Goal: Task Accomplishment & Management: Use online tool/utility

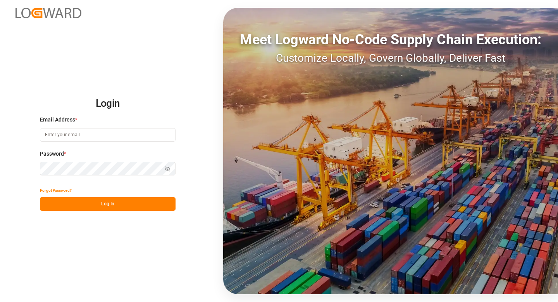
click at [113, 131] on input at bounding box center [108, 135] width 136 height 14
type input "[EMAIL_ADDRESS][DOMAIN_NAME]"
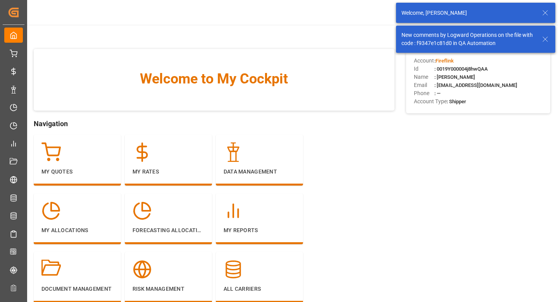
click at [547, 12] on icon at bounding box center [545, 12] width 9 height 9
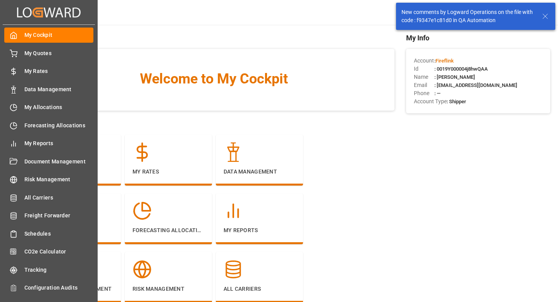
scroll to position [22, 0]
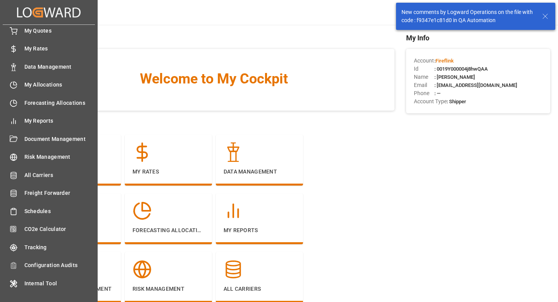
click at [35, 278] on div "Internal Tool Internal Tool" at bounding box center [48, 282] width 89 height 15
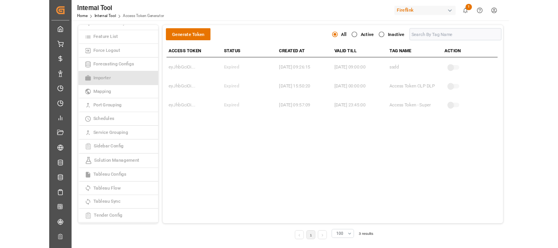
scroll to position [175, 0]
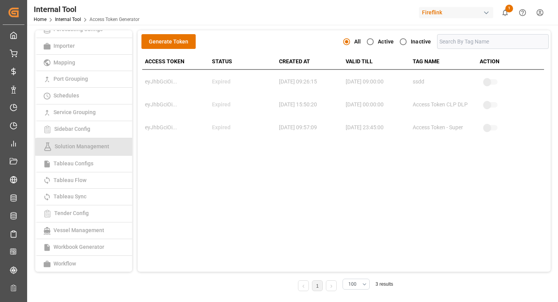
click at [71, 148] on span "Solution Management" at bounding box center [81, 146] width 59 height 6
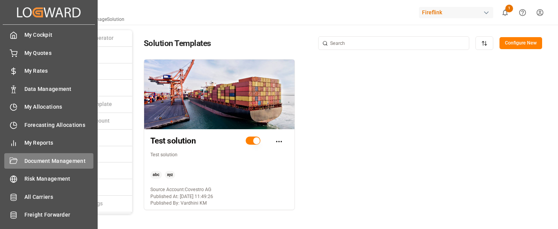
click at [45, 165] on span "Document Management" at bounding box center [58, 161] width 69 height 8
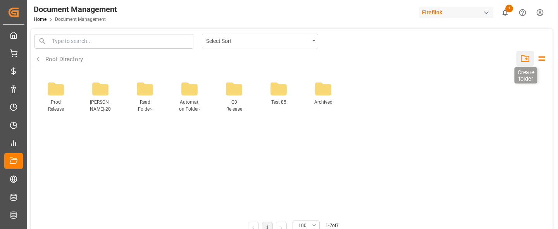
click at [525, 59] on icon "button" at bounding box center [525, 58] width 10 height 10
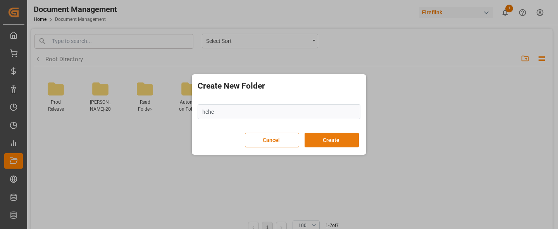
type input "hehe"
click at [314, 141] on button "Create" at bounding box center [332, 140] width 54 height 15
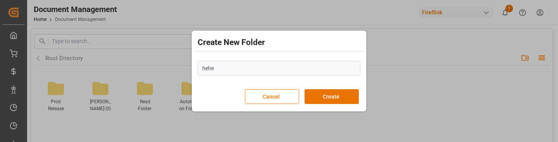
click at [272, 98] on button "Cancel" at bounding box center [272, 96] width 54 height 15
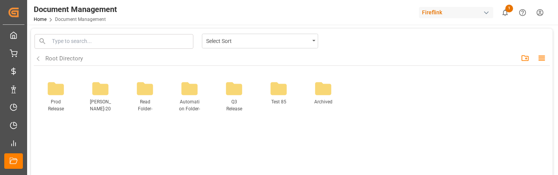
click at [526, 65] on div "Root Directory Create folder List View" at bounding box center [291, 59] width 515 height 14
click at [526, 60] on icon "button" at bounding box center [525, 58] width 10 height 10
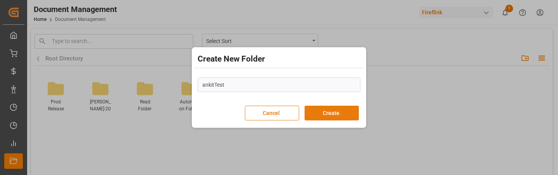
type input "ankitTest"
click at [330, 116] on button "Create" at bounding box center [332, 113] width 54 height 15
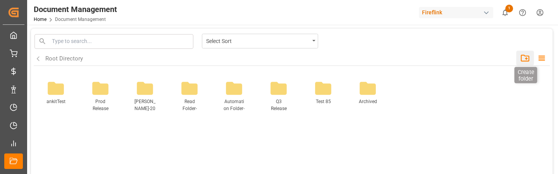
click at [525, 54] on icon "button" at bounding box center [525, 58] width 10 height 10
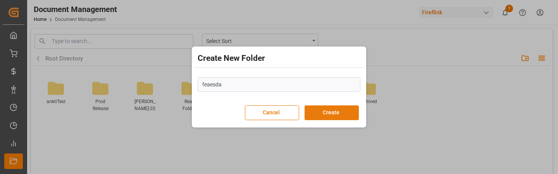
type input "feaesda"
click at [327, 117] on button "Create" at bounding box center [332, 112] width 54 height 15
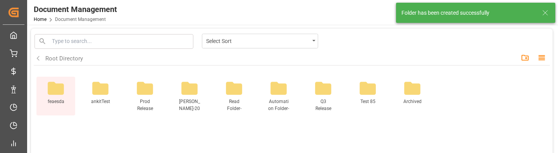
click at [55, 93] on icon at bounding box center [56, 88] width 16 height 13
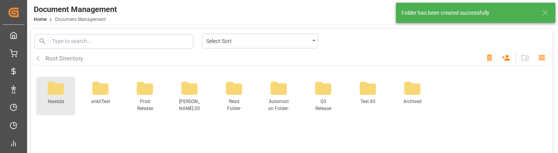
click at [55, 93] on icon at bounding box center [56, 88] width 16 height 13
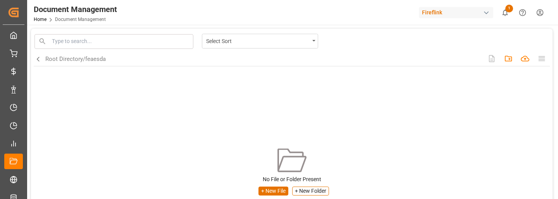
click at [269, 175] on button "+ New File" at bounding box center [273, 190] width 30 height 9
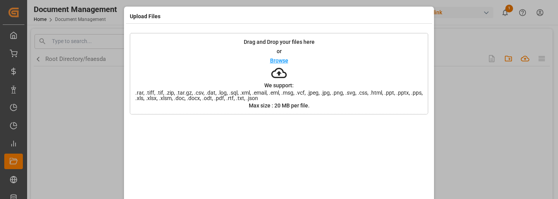
click at [266, 90] on span ".rar, .tiff, .tif, .zip, .tar.gz, .csv, .dat, .log, .sql, .xml, .email, .eml, .…" at bounding box center [279, 95] width 298 height 11
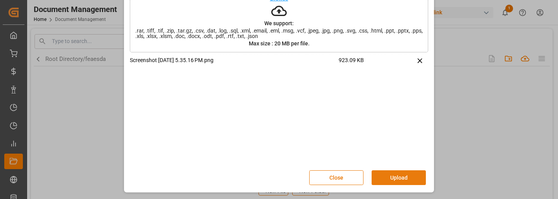
click at [381, 175] on button "Upload" at bounding box center [399, 177] width 54 height 15
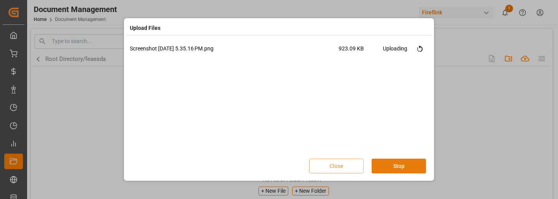
scroll to position [0, 0]
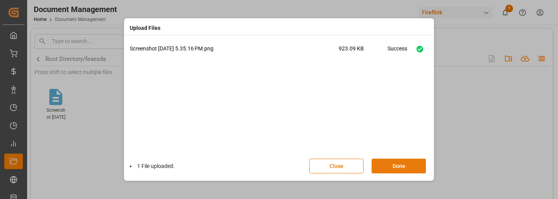
click at [398, 166] on button "Done" at bounding box center [399, 166] width 54 height 15
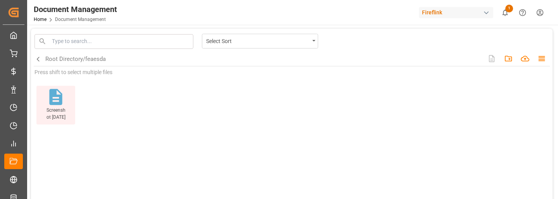
click at [60, 101] on icon at bounding box center [55, 97] width 13 height 16
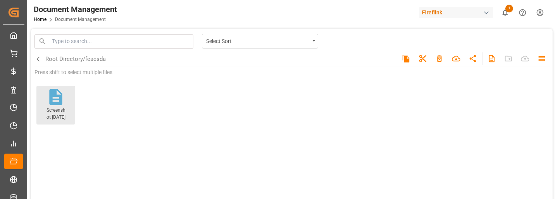
click at [60, 101] on icon at bounding box center [55, 97] width 13 height 16
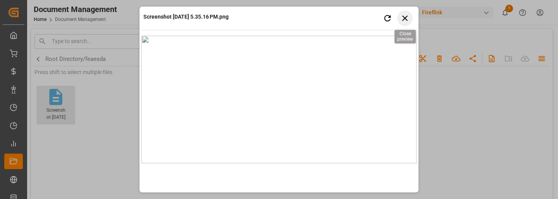
click at [402, 21] on icon "button" at bounding box center [405, 18] width 10 height 10
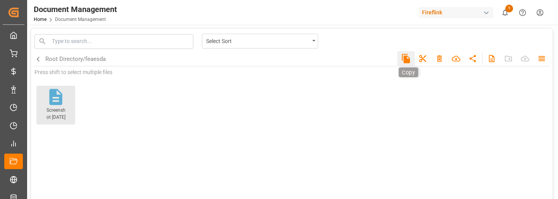
click at [403, 57] on icon "button" at bounding box center [406, 58] width 10 height 10
click at [65, 58] on div "Root Directory/ feaesda" at bounding box center [75, 59] width 60 height 9
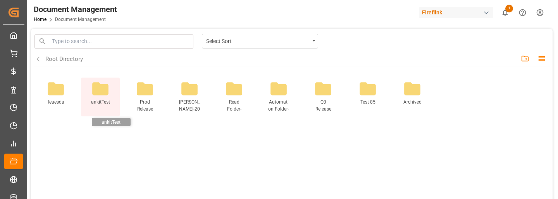
click at [92, 100] on span "ankitTest" at bounding box center [100, 105] width 21 height 14
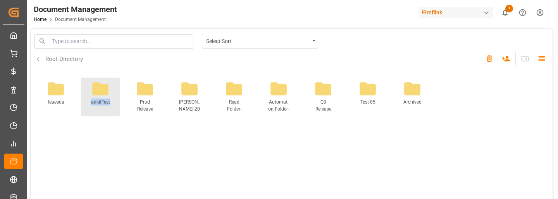
click at [92, 100] on span "ankitTest" at bounding box center [100, 105] width 21 height 14
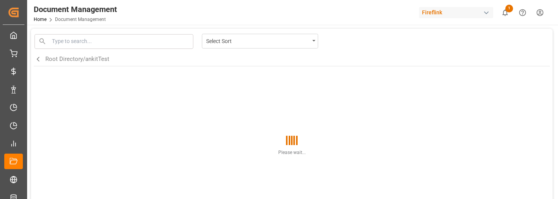
click at [153, 101] on div "Please wait..." at bounding box center [292, 145] width 516 height 159
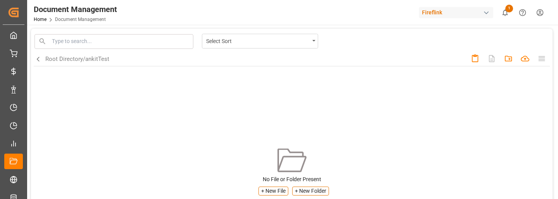
click at [166, 110] on div "Select Sort Back Root Directory/ ankitTest Paste Create folder Upload No File o…" at bounding box center [292, 115] width 516 height 164
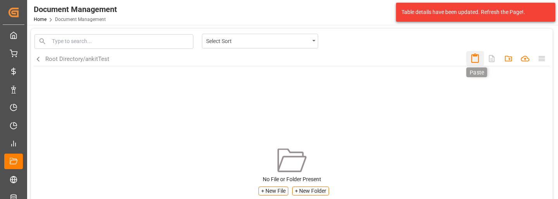
click at [474, 57] on icon "button" at bounding box center [475, 58] width 10 height 10
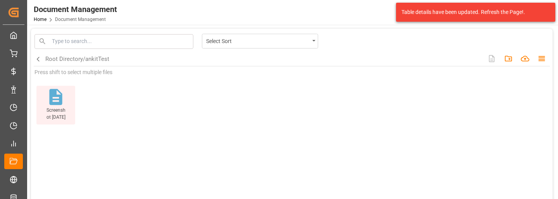
click at [65, 92] on icon at bounding box center [55, 96] width 19 height 19
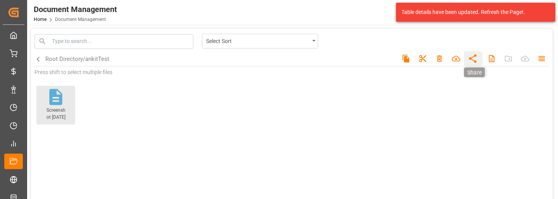
click at [470, 58] on icon "button" at bounding box center [473, 58] width 8 height 9
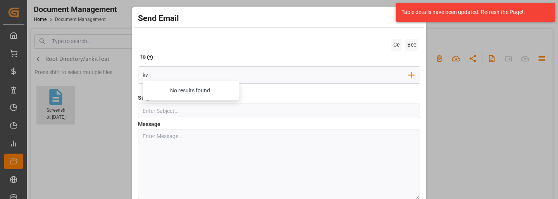
type input "kvs"
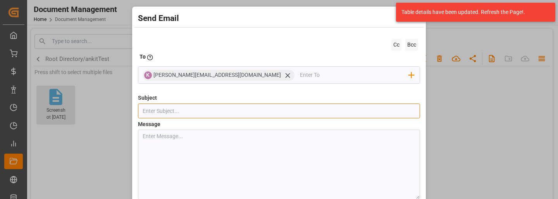
click at [170, 115] on input "text" at bounding box center [279, 110] width 282 height 15
type input "abee"
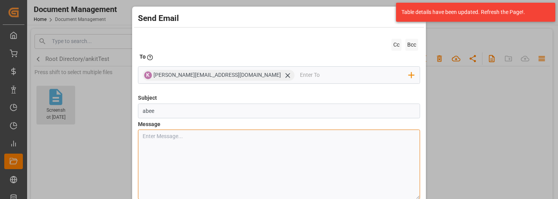
click at [215, 155] on textarea at bounding box center [279, 164] width 282 height 70
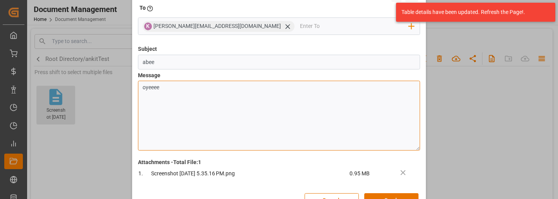
scroll to position [41, 0]
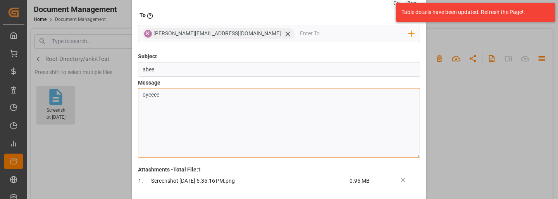
type textarea "oyeeee"
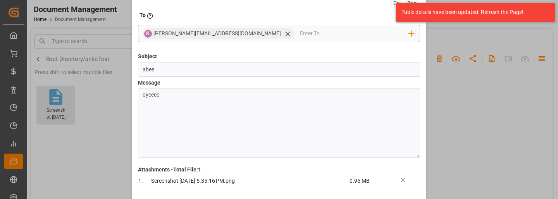
click at [300, 34] on input "email" at bounding box center [354, 34] width 109 height 12
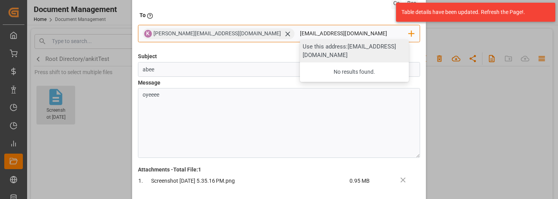
type input "[EMAIL_ADDRESS][DOMAIN_NAME]"
click at [300, 48] on div "Use this address: ankit.gupta@logward.com" at bounding box center [354, 51] width 109 height 23
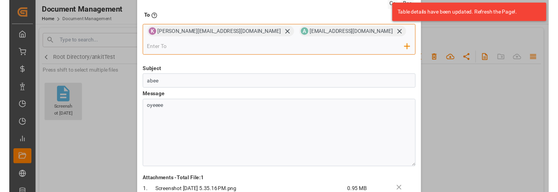
scroll to position [71, 0]
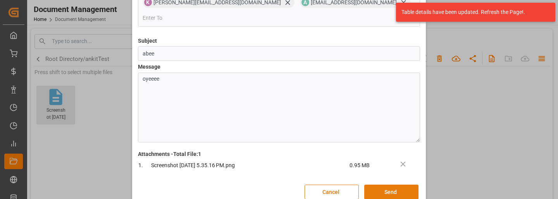
click at [389, 175] on button "Send" at bounding box center [391, 191] width 54 height 15
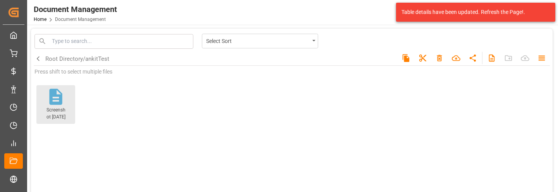
click at [349, 70] on p "Press shift to select multiple files" at bounding box center [291, 72] width 515 height 8
click at [52, 101] on icon at bounding box center [55, 97] width 13 height 16
click at [437, 53] on icon "button" at bounding box center [439, 58] width 10 height 10
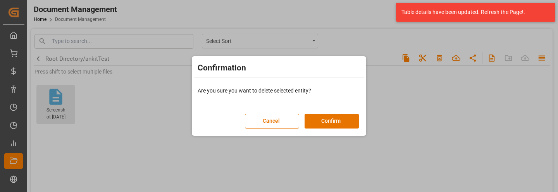
click at [333, 113] on div "Cancel Confirm" at bounding box center [302, 117] width 114 height 23
click at [329, 122] on button "Confirm" at bounding box center [332, 121] width 54 height 15
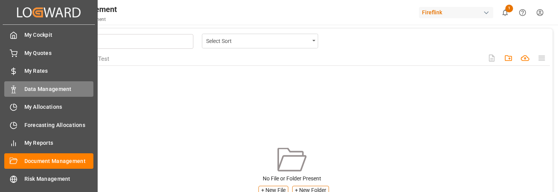
click at [60, 88] on span "Data Management" at bounding box center [58, 89] width 69 height 8
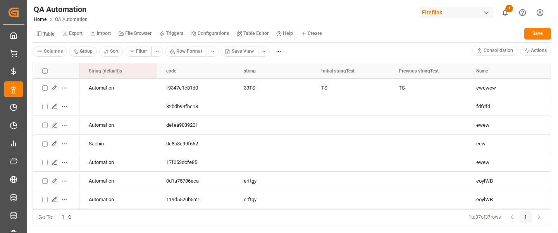
click at [137, 38] on button "File Browser" at bounding box center [135, 34] width 41 height 12
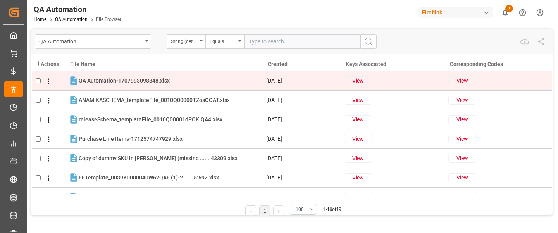
click at [357, 76] on button "View" at bounding box center [358, 80] width 28 height 9
click at [463, 80] on button "View" at bounding box center [462, 80] width 28 height 9
click at [38, 83] on input "checkbox" at bounding box center [38, 80] width 5 height 5
checkbox input "true"
click at [46, 84] on icon at bounding box center [49, 81] width 8 height 8
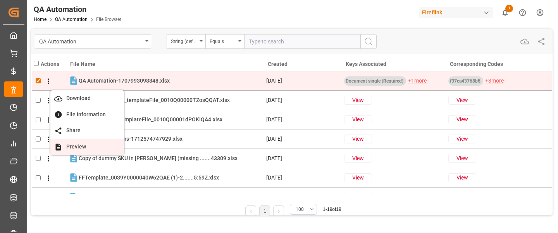
click at [72, 148] on span "Preview" at bounding box center [76, 146] width 28 height 6
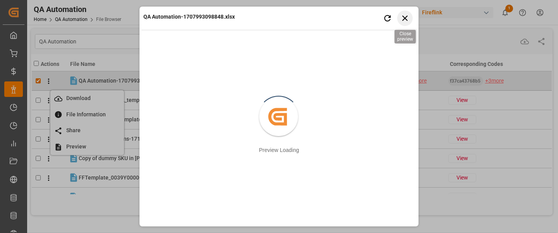
click at [403, 17] on icon "button" at bounding box center [405, 18] width 10 height 10
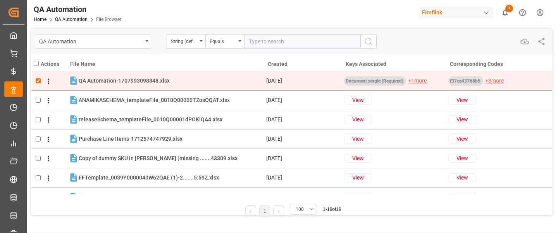
click at [50, 83] on icon at bounding box center [49, 81] width 8 height 8
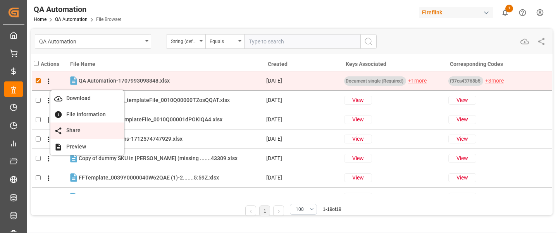
click at [67, 132] on span "Share" at bounding box center [73, 130] width 22 height 6
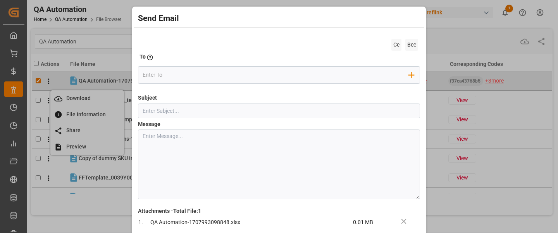
click at [197, 75] on input "email" at bounding box center [276, 75] width 267 height 12
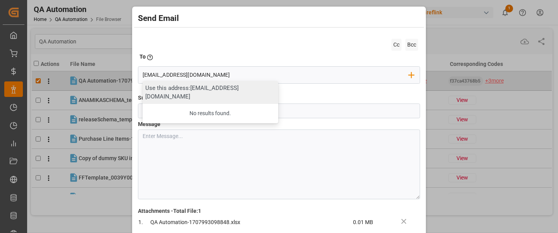
type input "[EMAIL_ADDRESS][DOMAIN_NAME]"
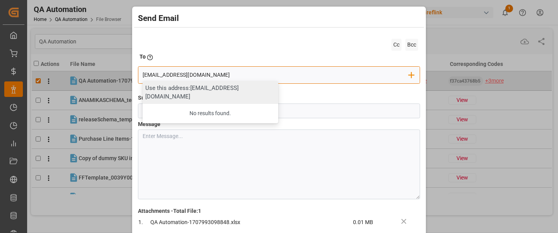
click at [193, 85] on div "Use this address: ankit.gupta@logward.com" at bounding box center [211, 92] width 136 height 23
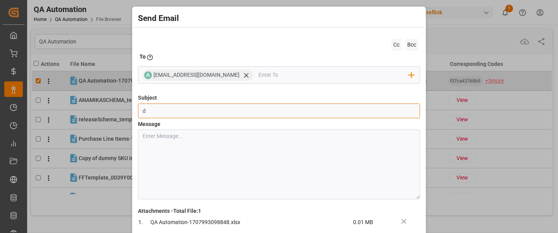
click at [198, 115] on input "d" at bounding box center [279, 110] width 282 height 15
type input "dwad"
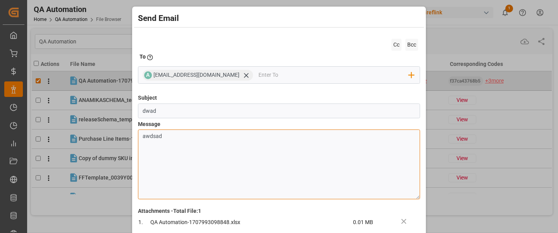
scroll to position [37, 0]
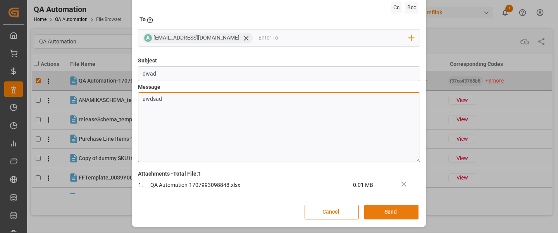
type textarea "awdsad"
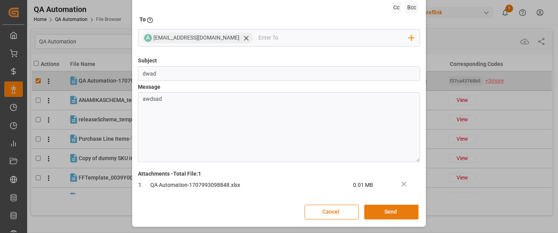
click at [382, 192] on button "Send" at bounding box center [391, 212] width 54 height 15
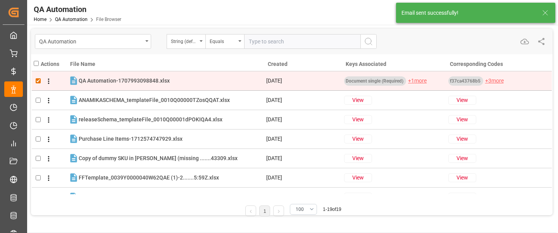
click at [39, 82] on input "checkbox" at bounding box center [38, 80] width 5 height 5
checkbox input "false"
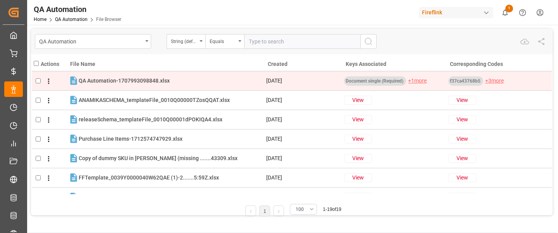
click at [48, 78] on icon at bounding box center [49, 81] width 8 height 8
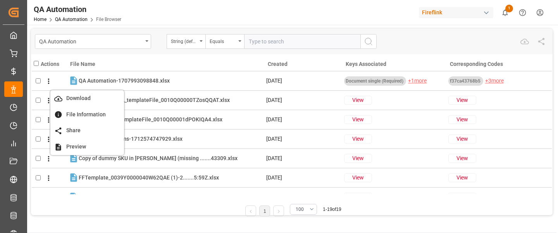
click at [137, 57] on th "File Name" at bounding box center [167, 62] width 198 height 17
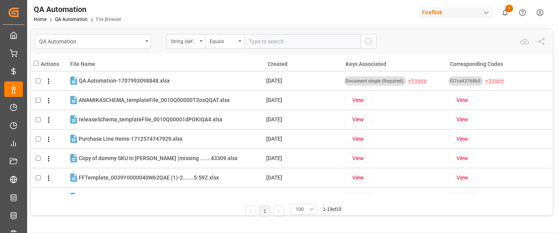
click at [260, 43] on input "text" at bounding box center [302, 41] width 116 height 15
type input "dwad"
click at [219, 43] on div "Equals" at bounding box center [223, 40] width 26 height 9
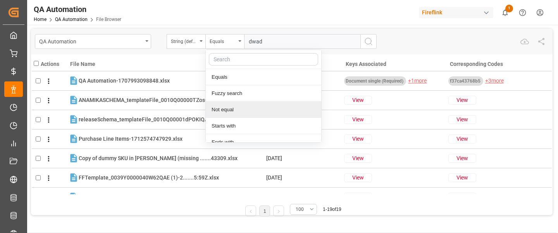
click at [222, 106] on div "Not equal" at bounding box center [263, 110] width 115 height 16
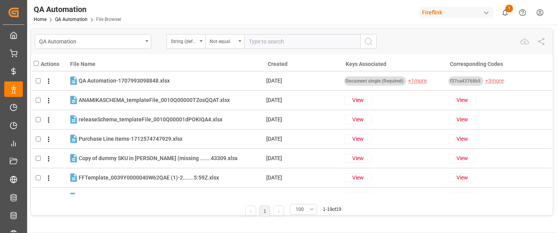
click at [311, 47] on input "text" at bounding box center [302, 41] width 116 height 15
type input "dwa"
click at [385, 39] on div "QA Automation String (default)s Not equal dwa" at bounding box center [292, 41] width 514 height 15
click at [372, 39] on icon "search button" at bounding box center [368, 41] width 9 height 9
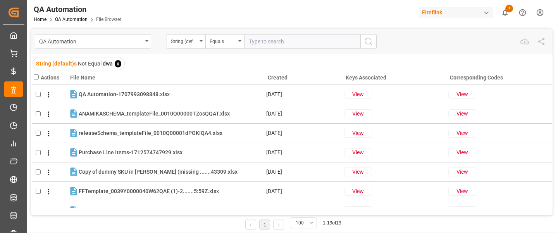
click at [117, 63] on span "x" at bounding box center [118, 63] width 7 height 7
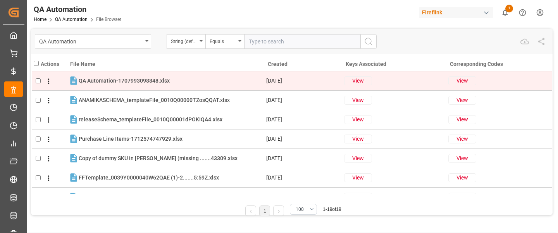
click at [38, 81] on input "checkbox" at bounding box center [38, 80] width 5 height 5
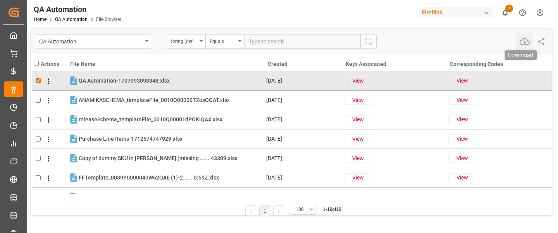
click at [527, 43] on icon "button" at bounding box center [525, 41] width 10 height 10
click at [539, 42] on icon "button" at bounding box center [542, 41] width 8 height 9
click at [544, 44] on icon "button" at bounding box center [542, 41] width 8 height 9
click at [544, 38] on icon "button" at bounding box center [542, 41] width 8 height 9
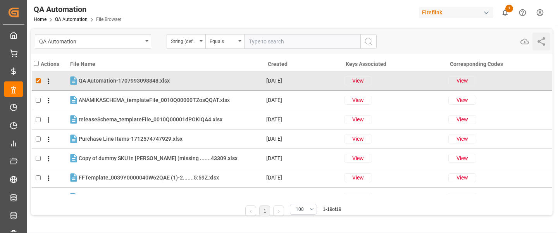
click at [541, 48] on button "Share" at bounding box center [541, 42] width 18 height 18
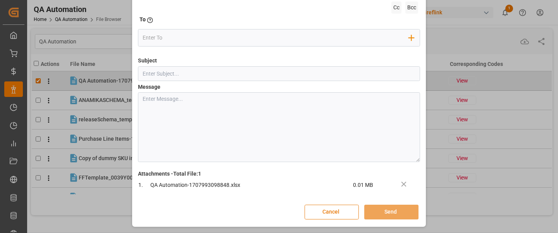
click at [339, 192] on button "Cancel" at bounding box center [332, 212] width 54 height 15
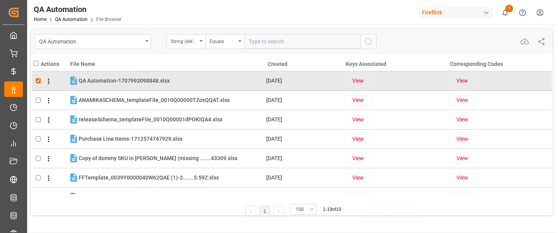
scroll to position [26, 0]
click at [535, 37] on button "Share" at bounding box center [541, 42] width 18 height 18
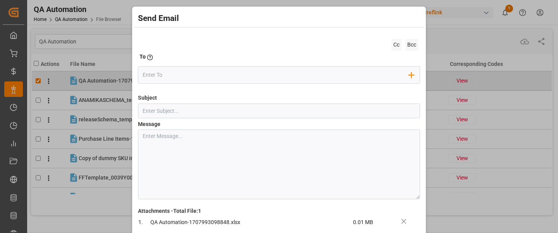
scroll to position [37, 0]
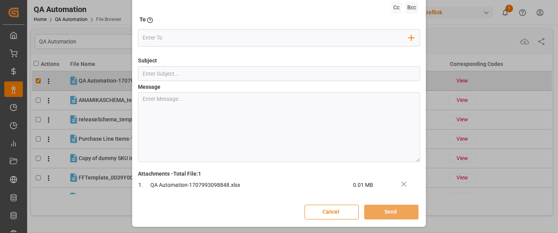
click at [335, 192] on button "Cancel" at bounding box center [332, 212] width 54 height 15
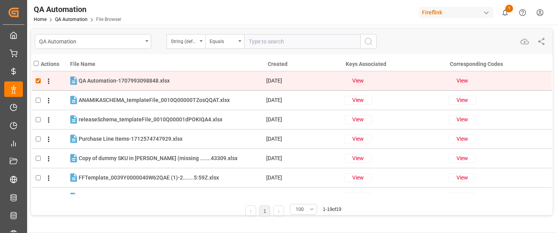
click at [38, 78] on input "checkbox" at bounding box center [38, 80] width 5 height 5
checkbox input "false"
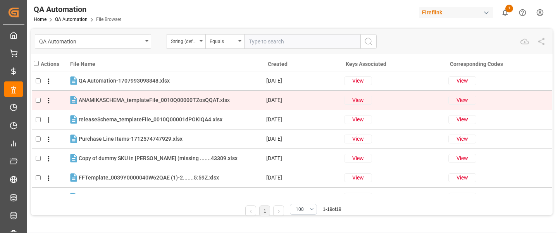
click at [39, 99] on input "checkbox" at bounding box center [38, 100] width 5 height 5
checkbox input "true"
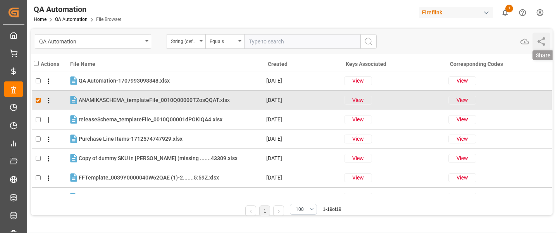
click at [544, 41] on icon "button" at bounding box center [541, 41] width 10 height 10
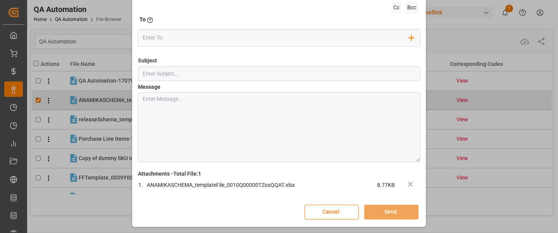
click at [315, 192] on button "Cancel" at bounding box center [332, 212] width 54 height 15
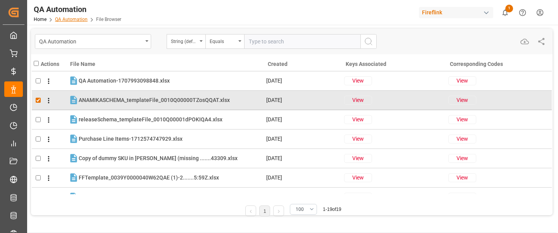
click at [78, 20] on link "QA Automation" at bounding box center [71, 19] width 33 height 5
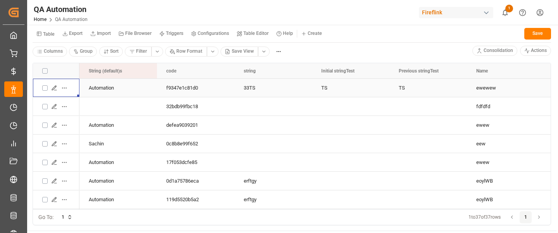
click at [55, 88] on icon "Press SPACE to select this row." at bounding box center [54, 88] width 6 height 6
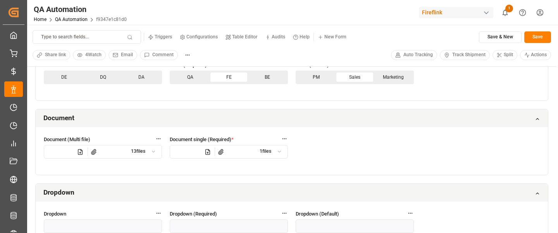
scroll to position [905, 0]
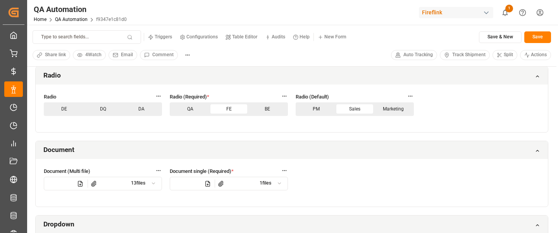
click at [151, 184] on icon at bounding box center [153, 183] width 5 height 5
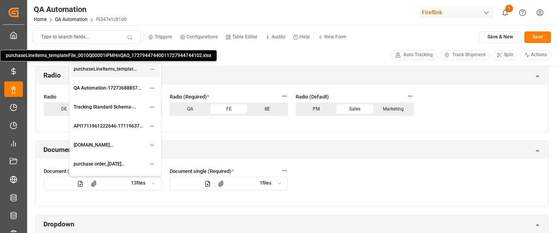
click at [149, 70] on html "Created by potrace 1.15, written by Peter Selinger 2001-2017 Created by potrace…" at bounding box center [279, 116] width 558 height 233
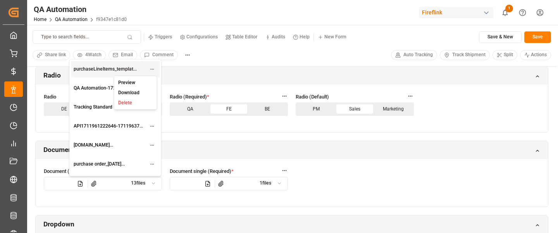
click at [138, 84] on div "Preview" at bounding box center [135, 83] width 40 height 10
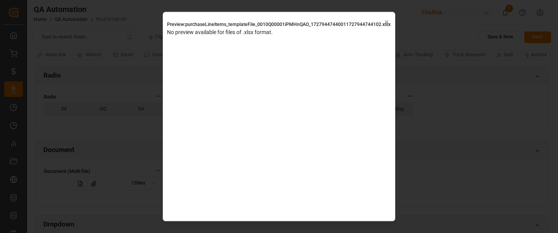
click at [385, 19] on icon "button" at bounding box center [386, 21] width 5 height 5
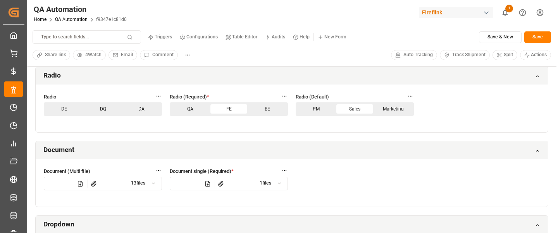
click at [157, 186] on div at bounding box center [153, 183] width 16 height 11
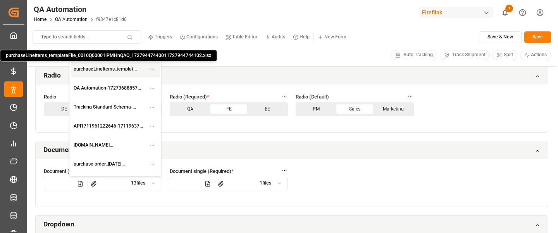
click at [153, 69] on html "Created by potrace 1.15, written by Peter Selinger 2001-2017 Created by potrace…" at bounding box center [279, 116] width 558 height 233
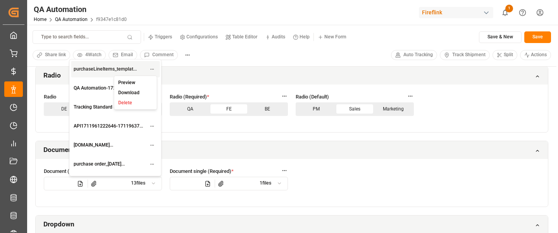
click at [136, 80] on div "Preview" at bounding box center [135, 83] width 40 height 10
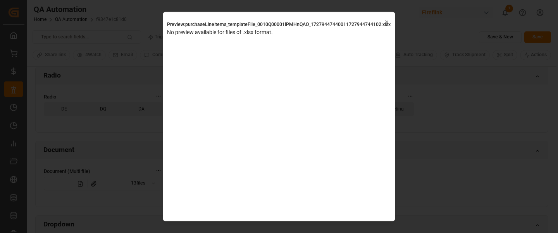
click at [385, 24] on icon "button" at bounding box center [386, 21] width 5 height 5
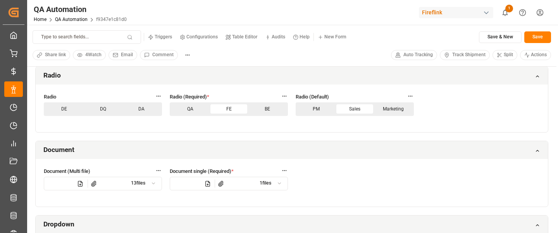
click at [155, 185] on icon at bounding box center [153, 183] width 5 height 5
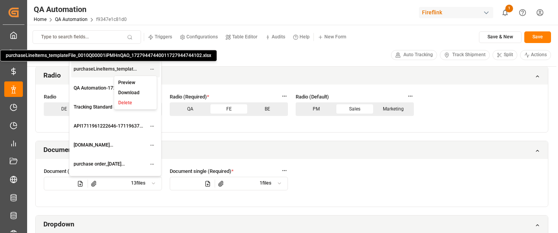
click at [153, 72] on html "Created by potrace 1.15, written by Peter Selinger 2001-2017 Created by potrace…" at bounding box center [279, 116] width 558 height 233
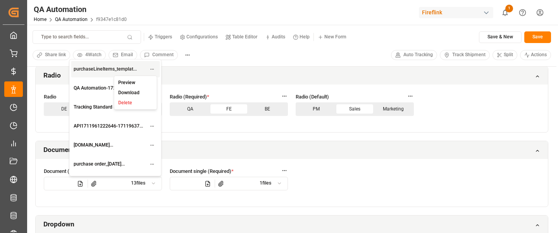
click at [150, 126] on html "Created by potrace 1.15, written by Peter Selinger 2001-2017 Created by potrace…" at bounding box center [279, 116] width 558 height 233
click at [151, 125] on html "Created by potrace 1.15, written by Peter Selinger 2001-2017 Created by potrace…" at bounding box center [279, 116] width 558 height 233
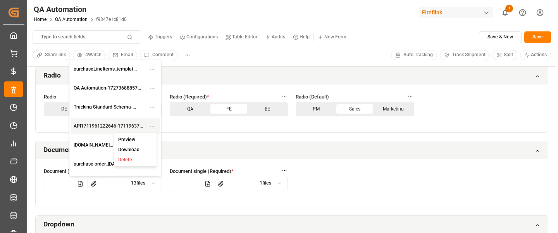
click at [143, 139] on div "Preview" at bounding box center [135, 139] width 40 height 10
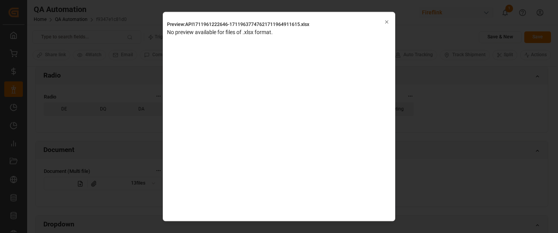
click at [386, 19] on button "Close" at bounding box center [386, 21] width 5 height 8
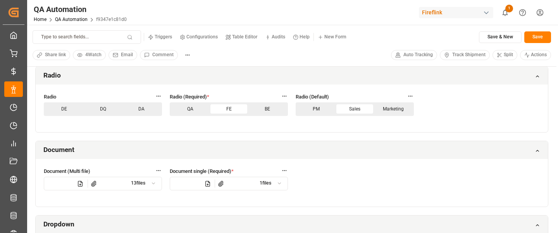
click at [157, 180] on div at bounding box center [153, 183] width 16 height 11
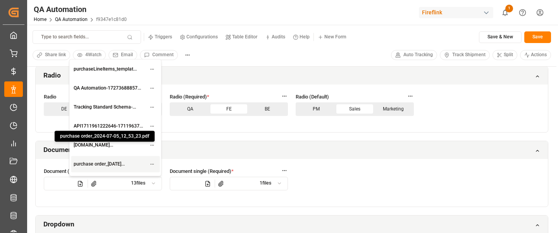
scroll to position [131, 0]
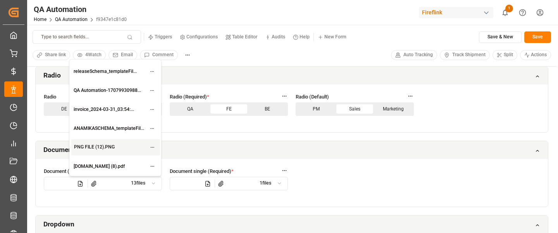
click at [152, 146] on html "Created by potrace 1.15, written by Peter Selinger 2001-2017 Created by potrace…" at bounding box center [279, 116] width 558 height 233
click at [141, 159] on div "Preview" at bounding box center [135, 161] width 40 height 10
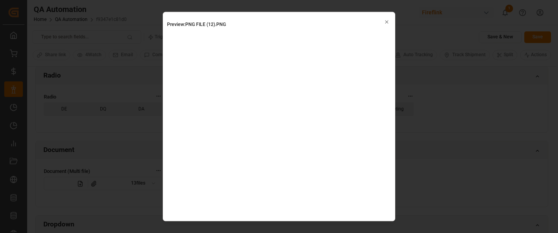
click at [388, 22] on icon "button" at bounding box center [386, 21] width 5 height 5
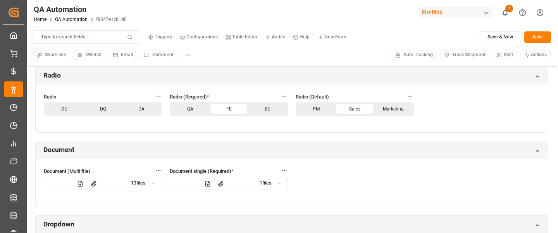
click at [284, 185] on div at bounding box center [279, 183] width 16 height 11
click at [280, 192] on html "Created by potrace 1.15, written by Peter Selinger 2001-2017 Created by potrace…" at bounding box center [279, 116] width 558 height 233
click at [259, 167] on small "Preview" at bounding box center [252, 166] width 17 height 5
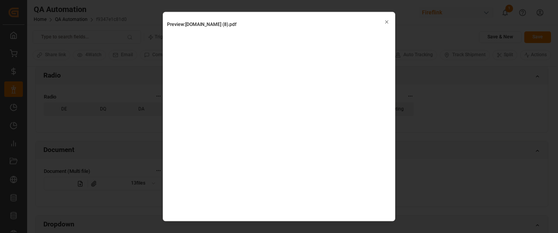
click at [387, 24] on button "Close" at bounding box center [386, 21] width 5 height 8
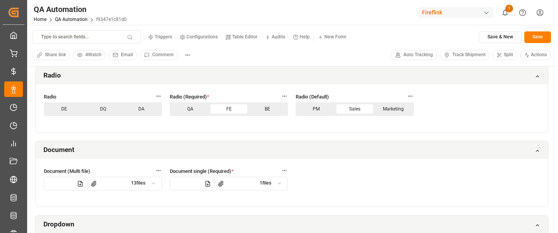
scroll to position [923, 0]
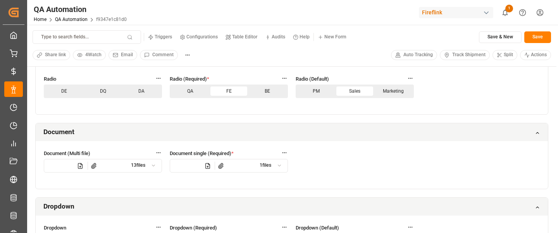
click at [152, 163] on icon at bounding box center [153, 165] width 5 height 5
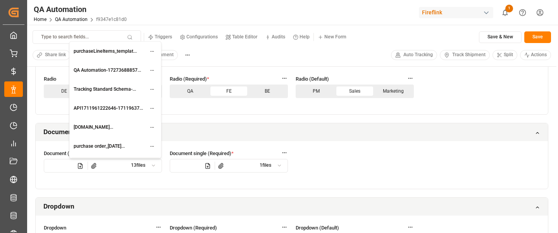
click at [91, 166] on icon at bounding box center [94, 166] width 6 height 6
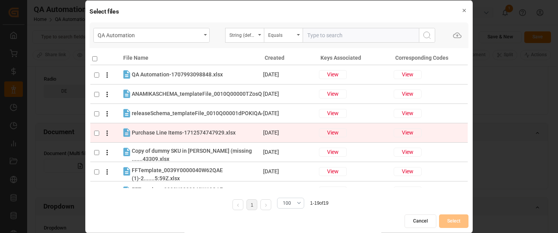
click at [97, 133] on input "checkbox" at bounding box center [96, 132] width 5 height 5
checkbox input "true"
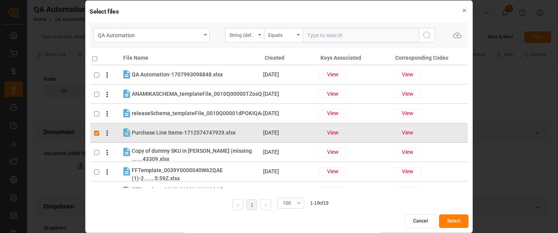
click at [448, 192] on button "Select" at bounding box center [453, 221] width 29 height 14
